Goal: Task Accomplishment & Management: Complete application form

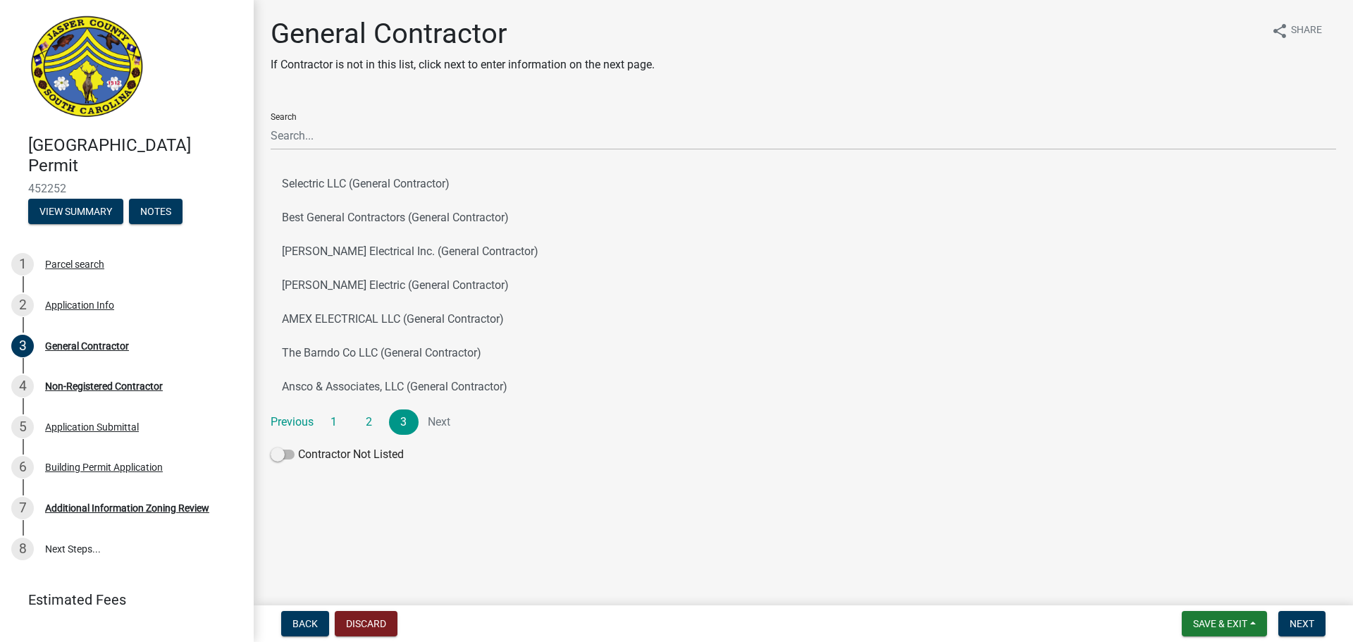
drag, startPoint x: 275, startPoint y: 30, endPoint x: 409, endPoint y: 487, distance: 476.7
click at [469, 472] on div "General Contractor If Contractor is not in this list, click next to enter infor…" at bounding box center [803, 249] width 1087 height 465
click at [719, 443] on div "Search Selectric LLC (General Contractor) Best General Contractors (General Con…" at bounding box center [804, 285] width 1066 height 367
drag, startPoint x: 542, startPoint y: 462, endPoint x: 271, endPoint y: 29, distance: 511.4
click at [271, 29] on div "General Contractor If Contractor is not in this list, click next to enter infor…" at bounding box center [803, 249] width 1087 height 465
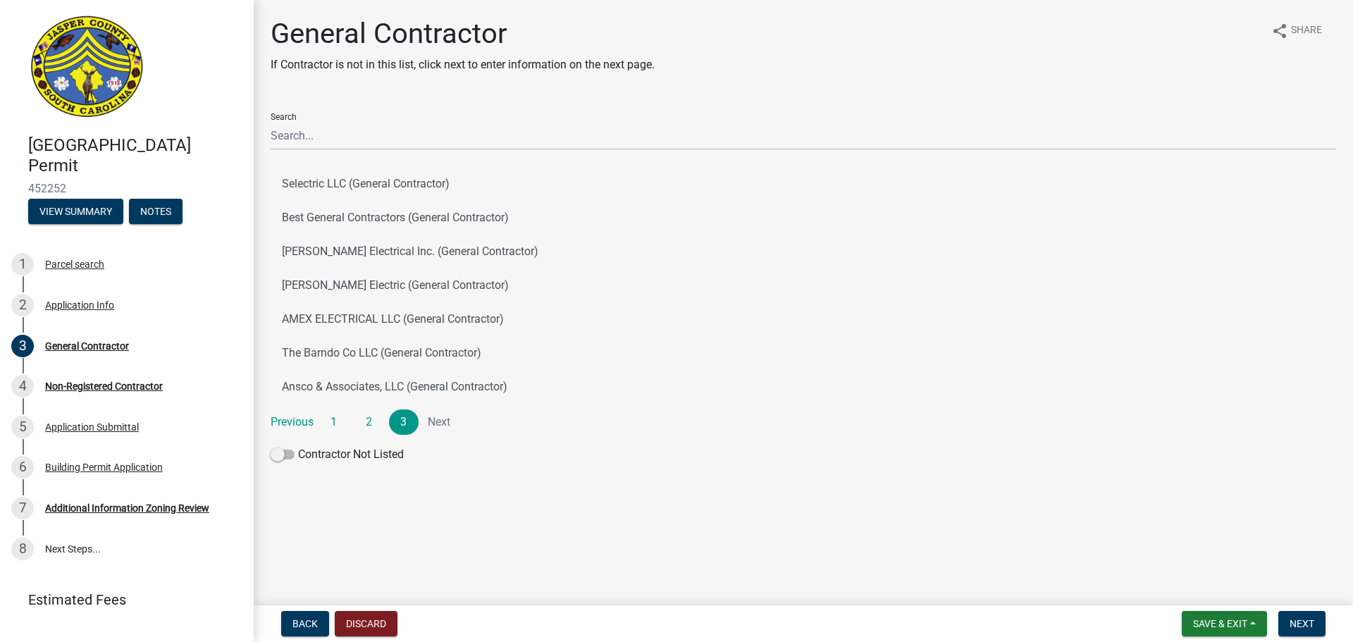
click at [273, 33] on h1 "General Contractor" at bounding box center [463, 34] width 384 height 34
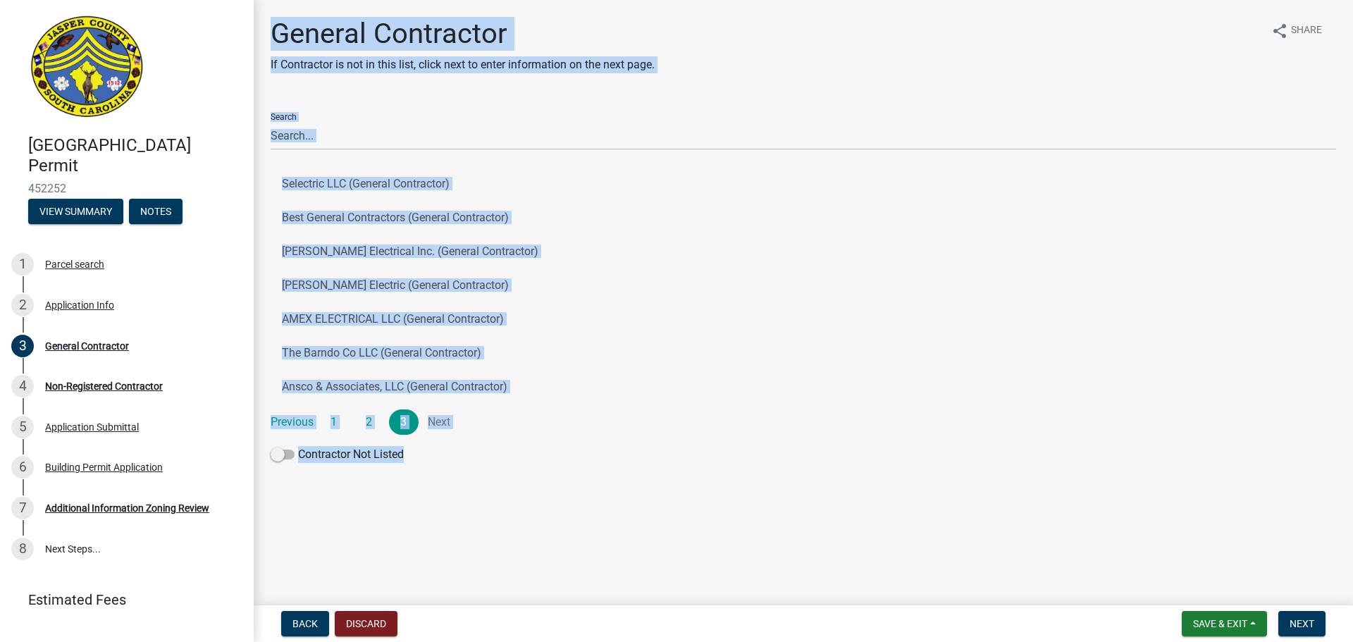
drag, startPoint x: 272, startPoint y: 33, endPoint x: 536, endPoint y: 475, distance: 514.6
click at [558, 491] on main "General Contractor If Contractor is not in this list, click next to enter infor…" at bounding box center [804, 300] width 1100 height 600
click at [536, 475] on div "General Contractor If Contractor is not in this list, click next to enter infor…" at bounding box center [803, 249] width 1087 height 465
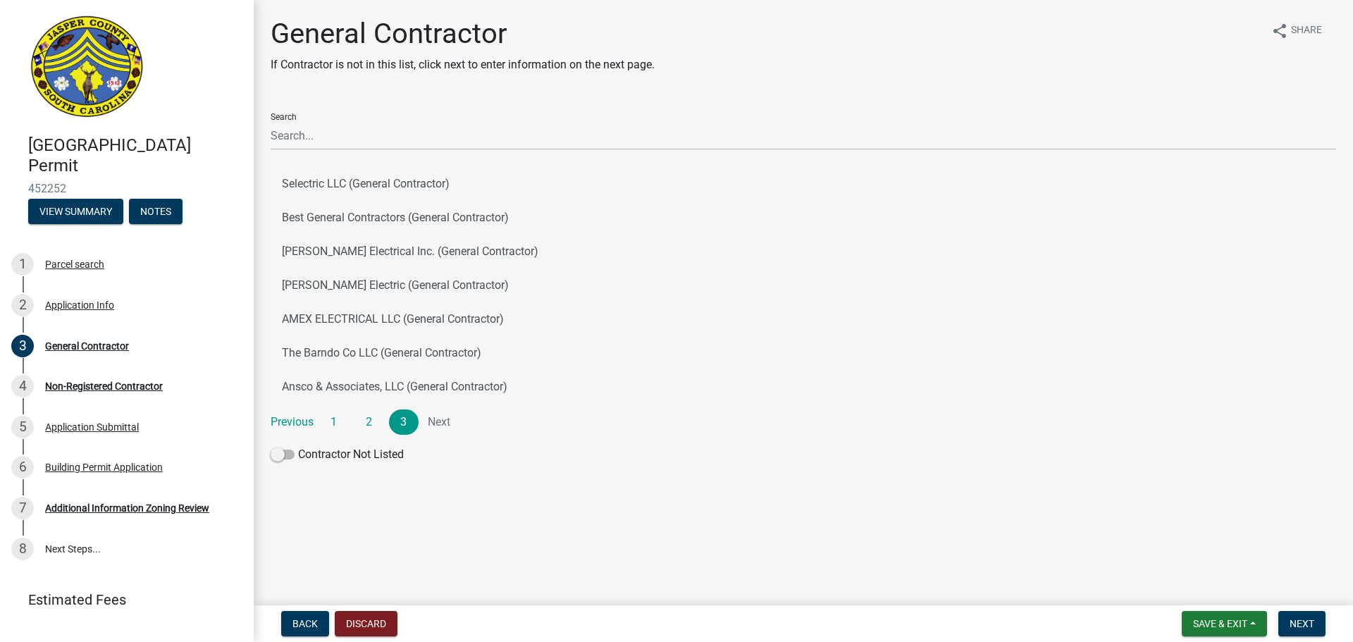
drag, startPoint x: 424, startPoint y: 457, endPoint x: 278, endPoint y: 24, distance: 457.2
click at [280, 23] on div "General Contractor If Contractor is not in this list, click next to enter infor…" at bounding box center [803, 249] width 1087 height 465
click at [276, 28] on h1 "General Contractor" at bounding box center [463, 34] width 384 height 34
drag, startPoint x: 271, startPoint y: 30, endPoint x: 489, endPoint y: 538, distance: 552.3
click at [489, 538] on main "General Contractor If Contractor is not in this list, click next to enter infor…" at bounding box center [804, 300] width 1100 height 600
